Goal: Task Accomplishment & Management: Use online tool/utility

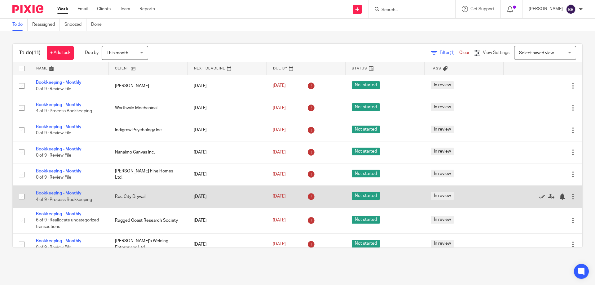
click at [54, 194] on link "Bookkeeping - Monthly" at bounding box center [59, 193] width 46 height 4
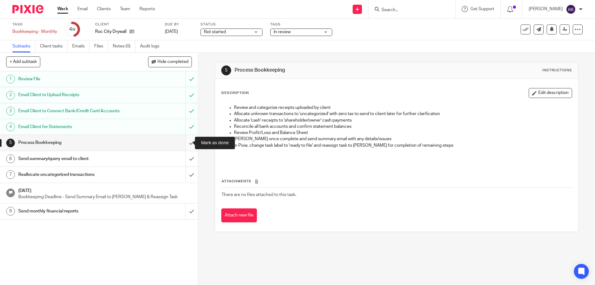
click at [185, 143] on input "submit" at bounding box center [99, 143] width 198 height 16
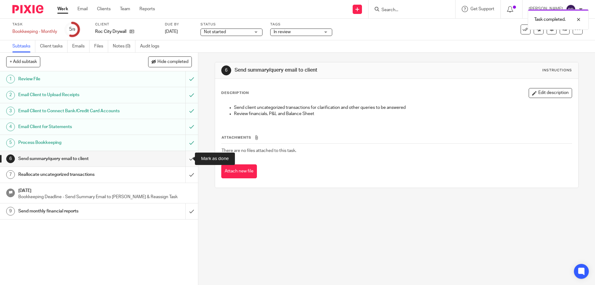
click at [185, 157] on input "submit" at bounding box center [99, 159] width 198 height 16
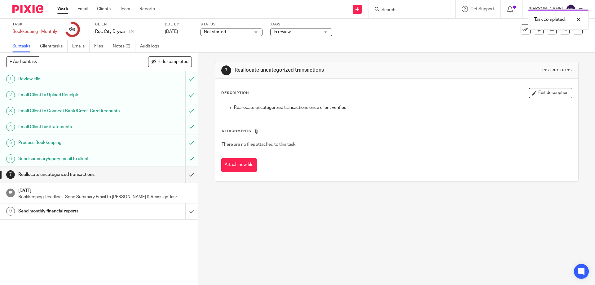
click at [63, 9] on link "Work" at bounding box center [62, 9] width 11 height 6
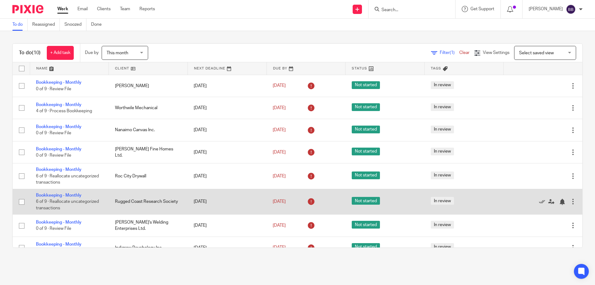
scroll to position [31, 0]
